Goal: Ask a question

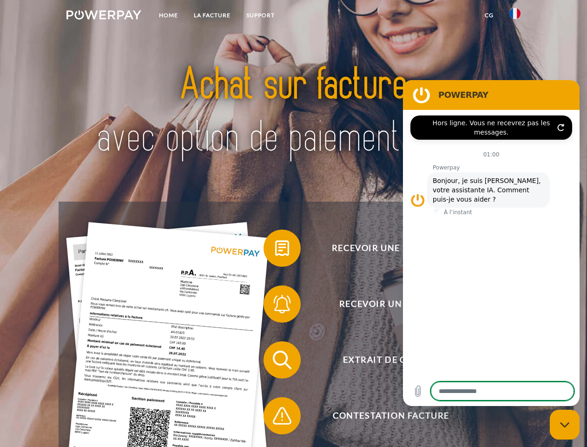
click at [104, 16] on img at bounding box center [104, 14] width 75 height 9
click at [515, 16] on img at bounding box center [515, 13] width 11 height 11
click at [489, 15] on link "CG" at bounding box center [489, 15] width 25 height 17
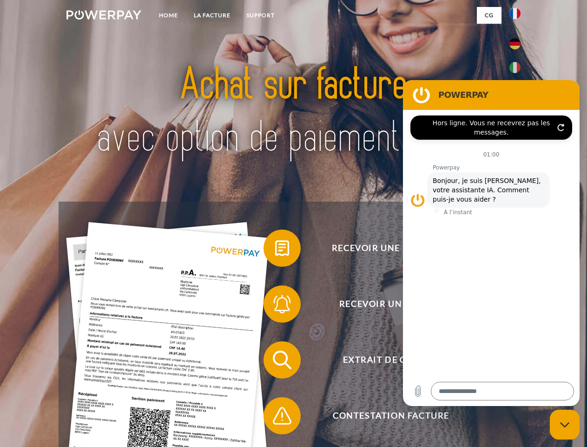
click at [275, 250] on span at bounding box center [268, 248] width 47 height 47
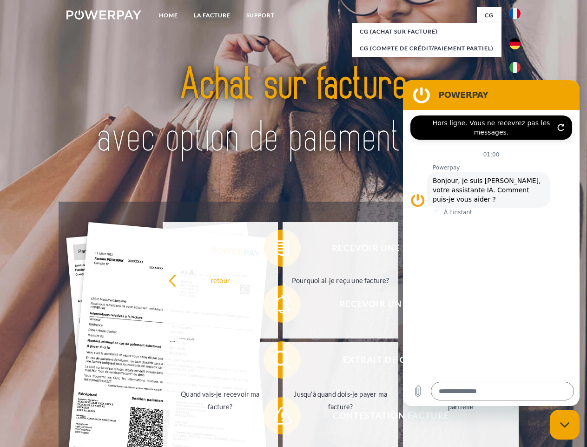
click at [275, 306] on div "retour Pourquoi ai-je reçu une facture? Avez-vous reçu mes paiements, ai-je enc…" at bounding box center [341, 340] width 376 height 240
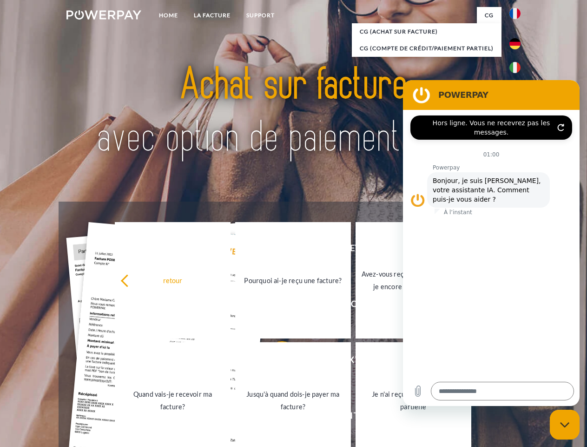
click at [275, 361] on link "Jusqu'à quand dois-je payer ma facture?" at bounding box center [293, 400] width 116 height 116
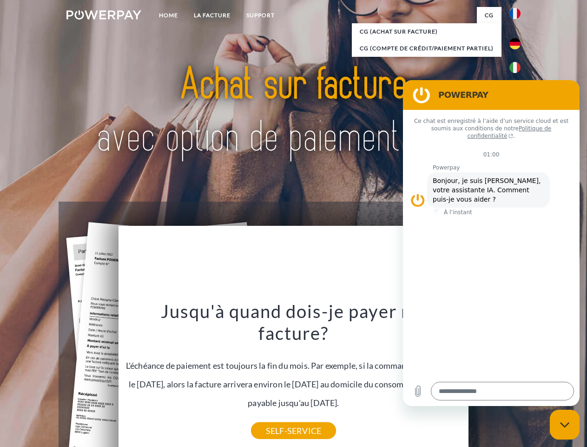
click at [275, 417] on div "Recevoir une facture ? Recevoir un rappel? Extrait de compte retour" at bounding box center [294, 387] width 470 height 372
click at [565, 424] on icon "Fermer la fenêtre de messagerie" at bounding box center [566, 424] width 10 height 6
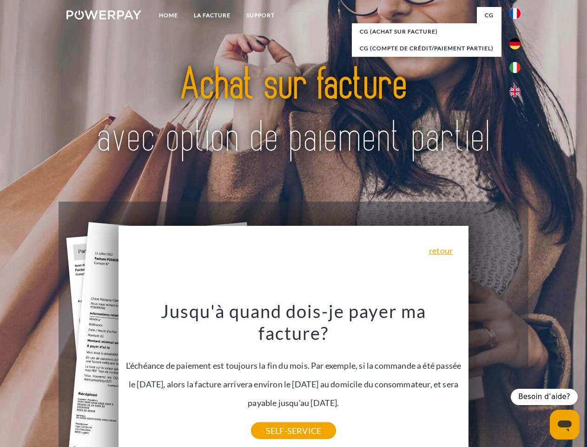
type textarea "*"
